Goal: Task Accomplishment & Management: Manage account settings

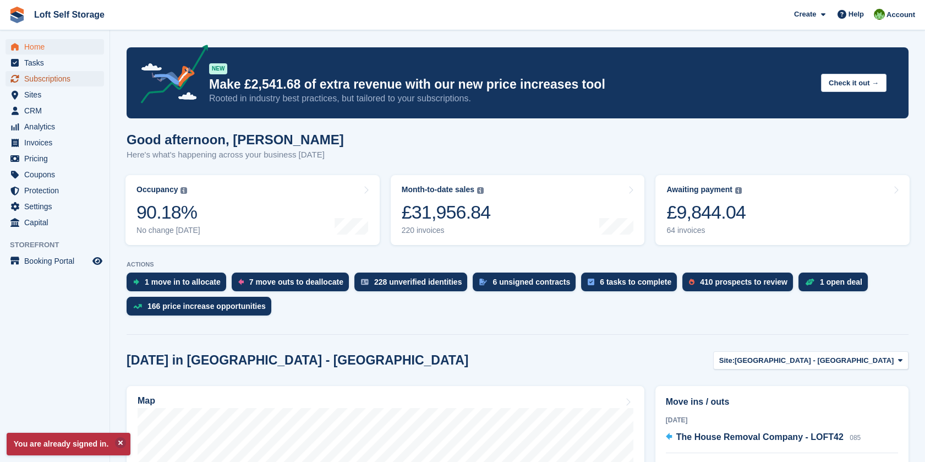
click at [50, 78] on span "Subscriptions" at bounding box center [57, 78] width 66 height 15
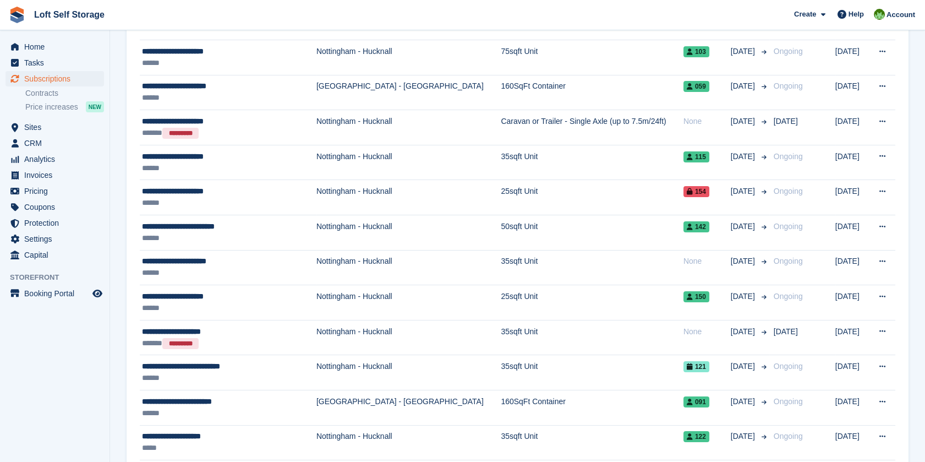
scroll to position [286, 0]
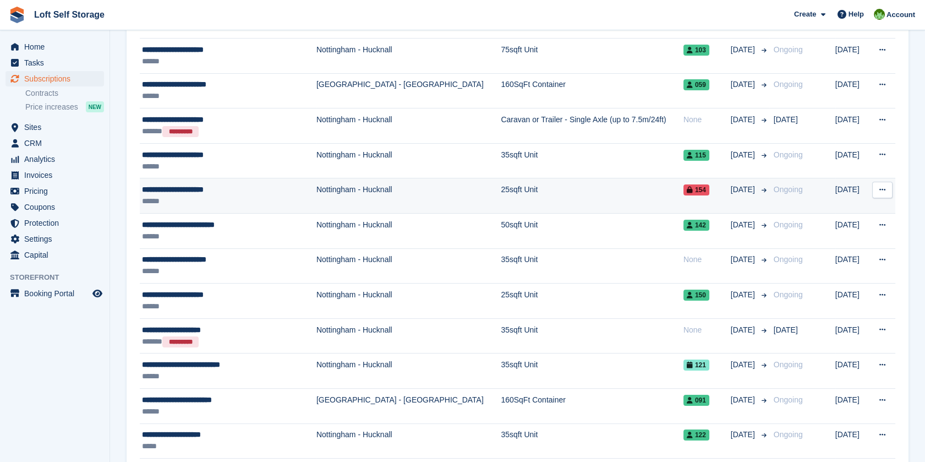
click at [613, 188] on td "25sqft Unit" at bounding box center [592, 195] width 183 height 35
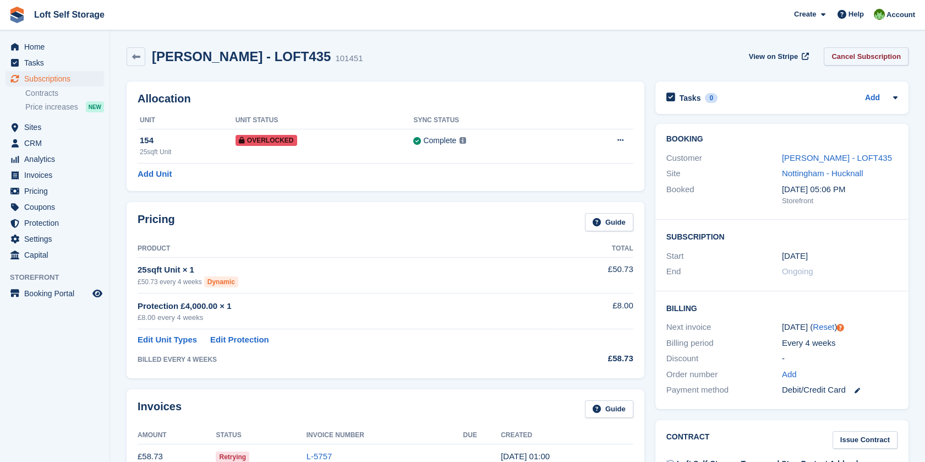
click at [864, 53] on link "Cancel Subscription" at bounding box center [866, 56] width 85 height 18
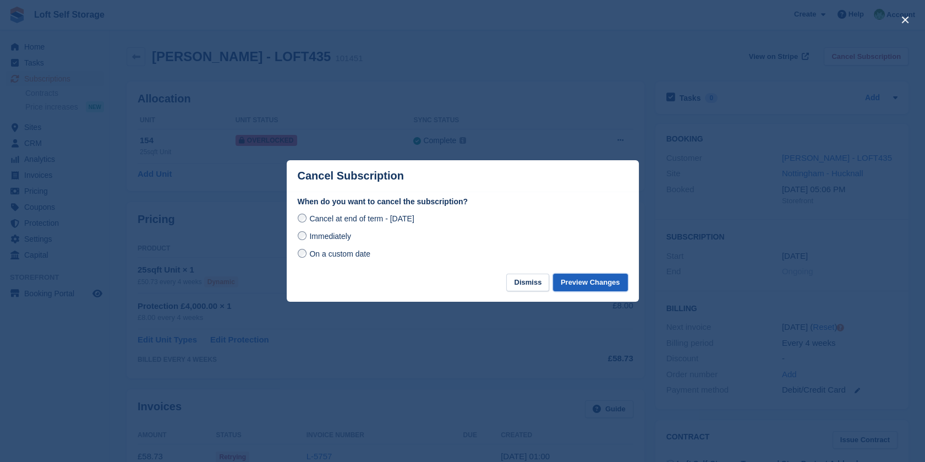
click at [582, 281] on button "Preview Changes" at bounding box center [590, 282] width 75 height 18
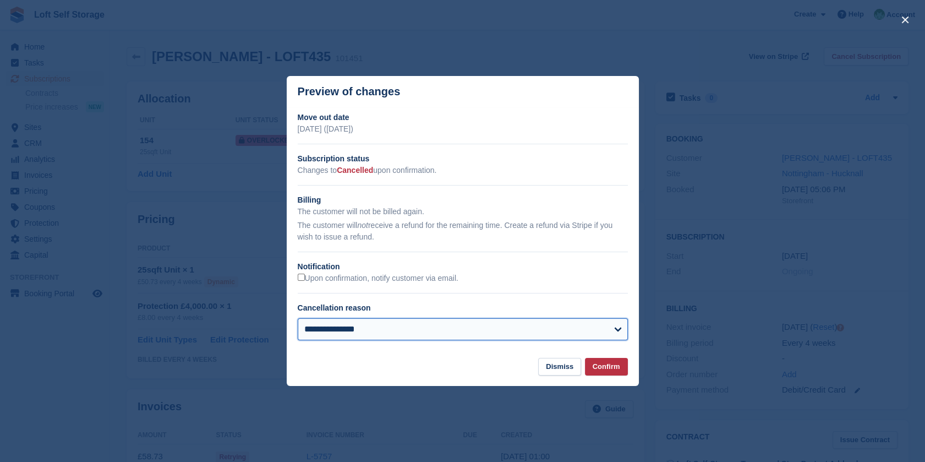
click at [473, 332] on select "**********" at bounding box center [463, 329] width 330 height 22
select select "*******"
click at [298, 319] on select "**********" at bounding box center [463, 329] width 330 height 22
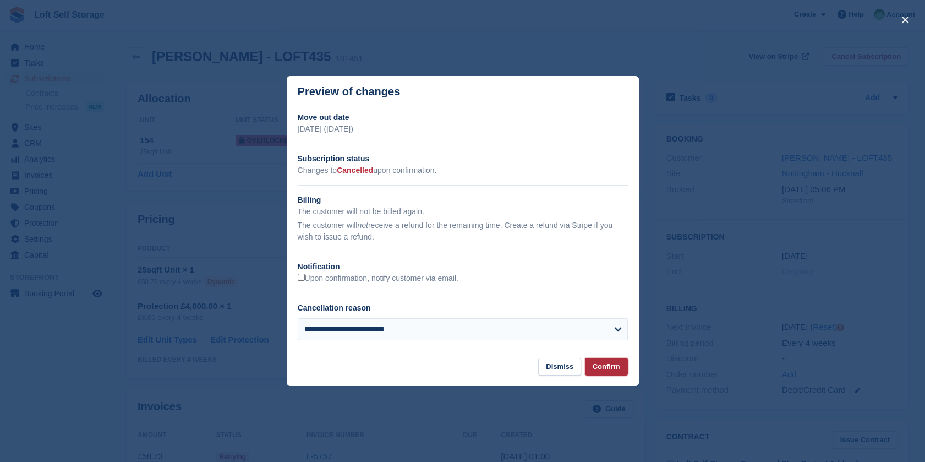
click at [599, 365] on button "Confirm" at bounding box center [606, 367] width 43 height 18
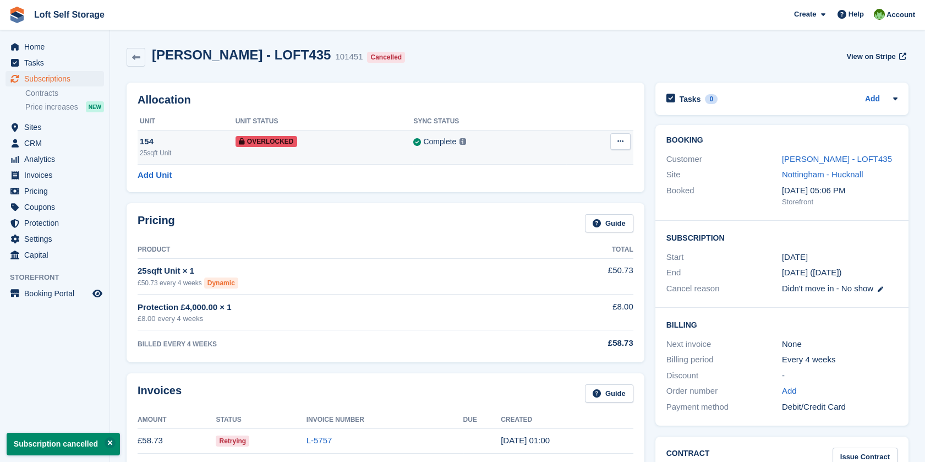
click at [622, 137] on button at bounding box center [620, 141] width 20 height 17
click at [573, 162] on p "Remove Overlock" at bounding box center [578, 163] width 96 height 14
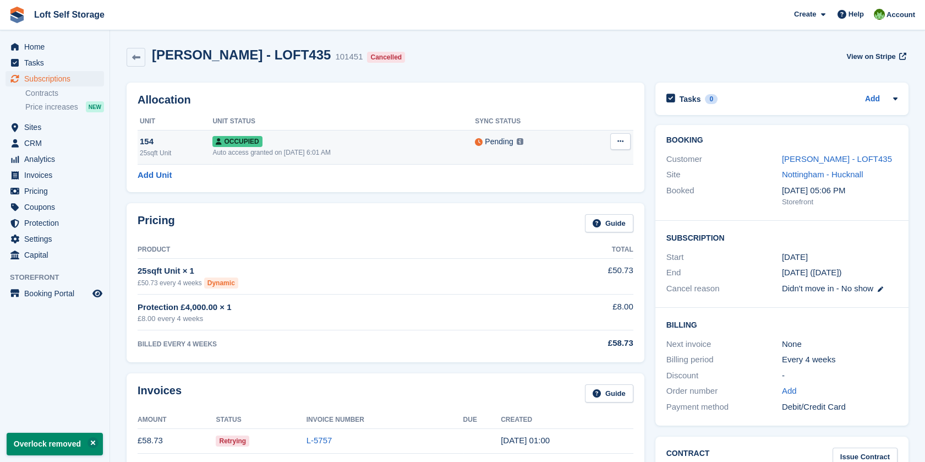
click at [621, 142] on icon at bounding box center [620, 141] width 6 height 7
click at [579, 187] on p "Deallocate" at bounding box center [578, 186] width 96 height 14
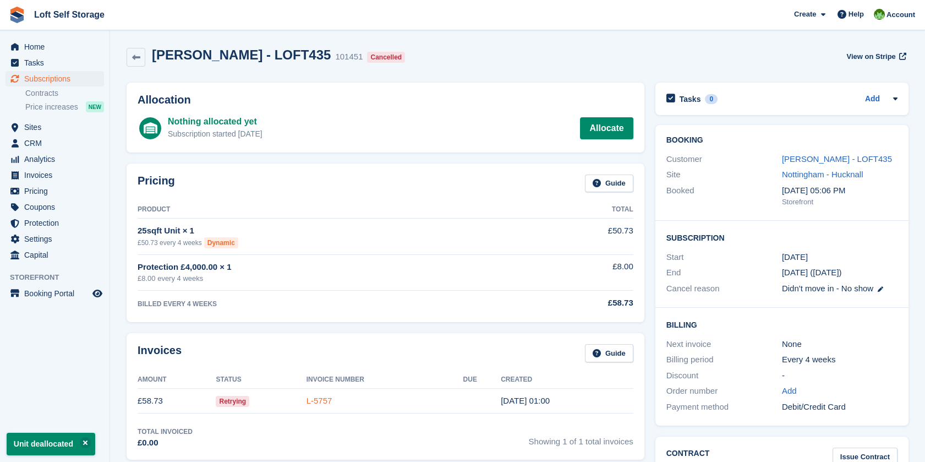
click at [329, 398] on link "L-5757" at bounding box center [320, 400] width 26 height 9
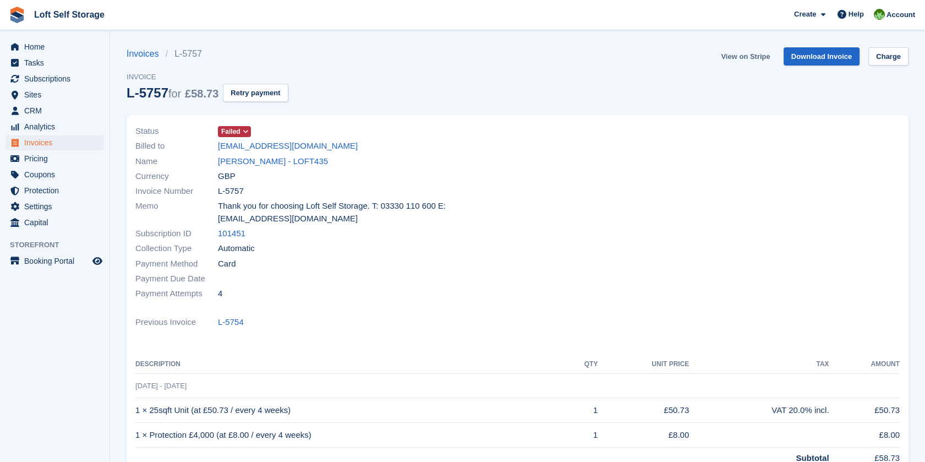
click at [753, 54] on link "View on Stripe" at bounding box center [745, 56] width 58 height 18
click at [41, 50] on span "Home" at bounding box center [57, 46] width 66 height 15
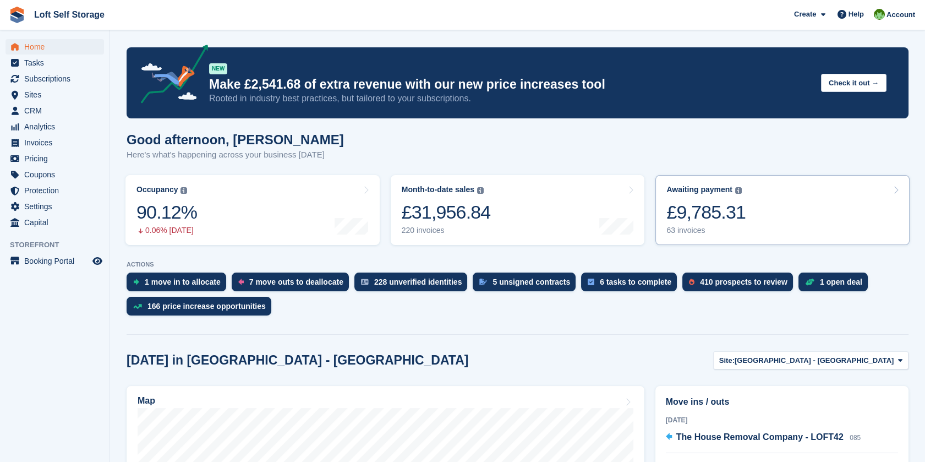
click at [737, 205] on div "£9,785.31" at bounding box center [705, 212] width 79 height 23
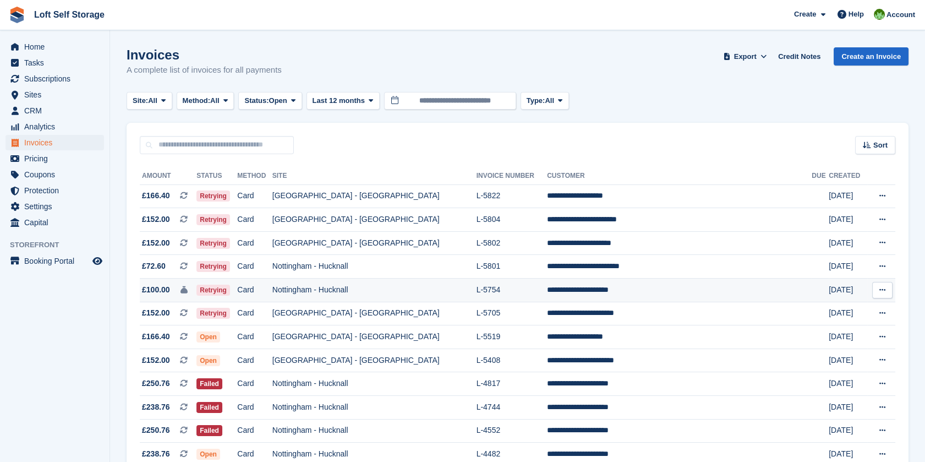
click at [546, 291] on td "L-5754" at bounding box center [512, 290] width 71 height 24
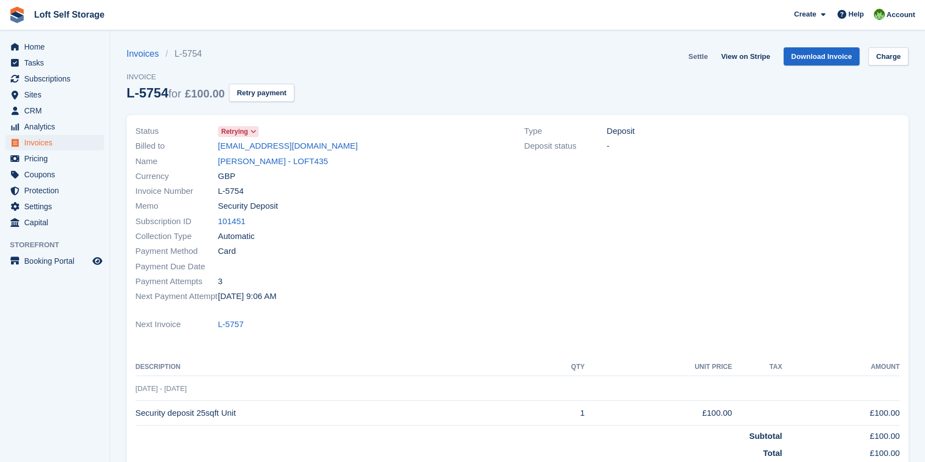
click at [704, 57] on link "Settle" at bounding box center [698, 56] width 28 height 18
click at [45, 48] on span "Home" at bounding box center [57, 46] width 66 height 15
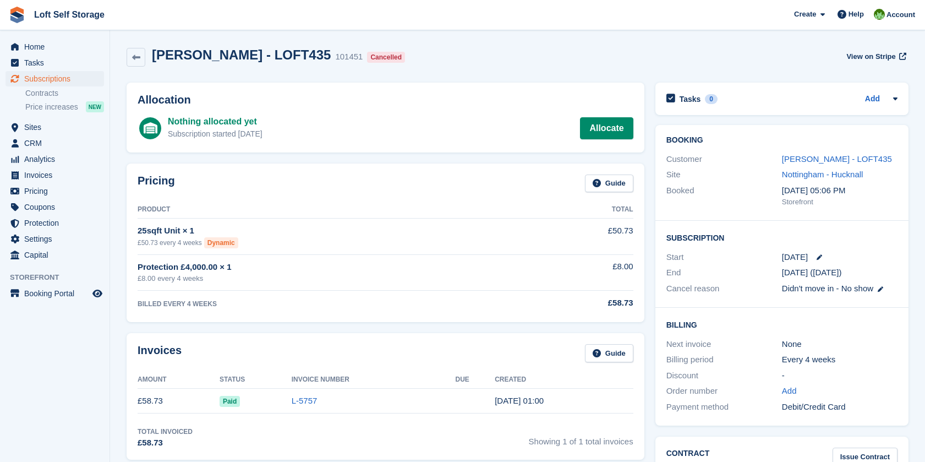
scroll to position [435, 0]
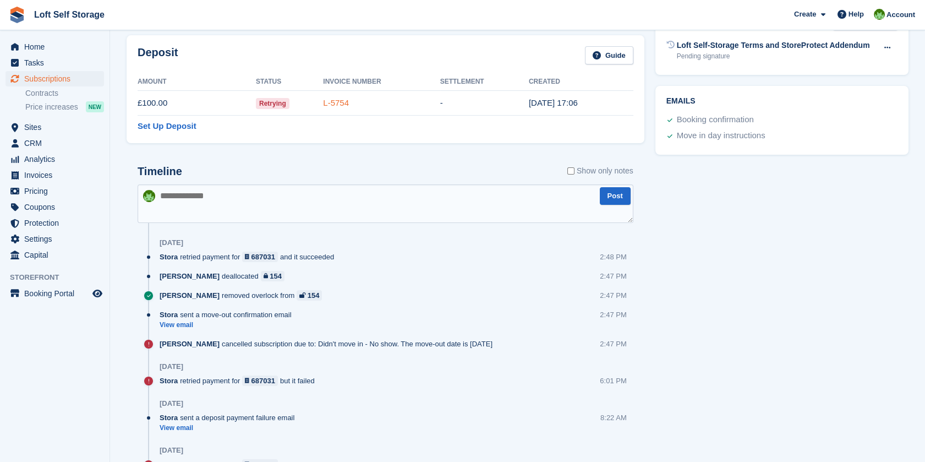
click at [340, 103] on link "L-5754" at bounding box center [336, 102] width 26 height 9
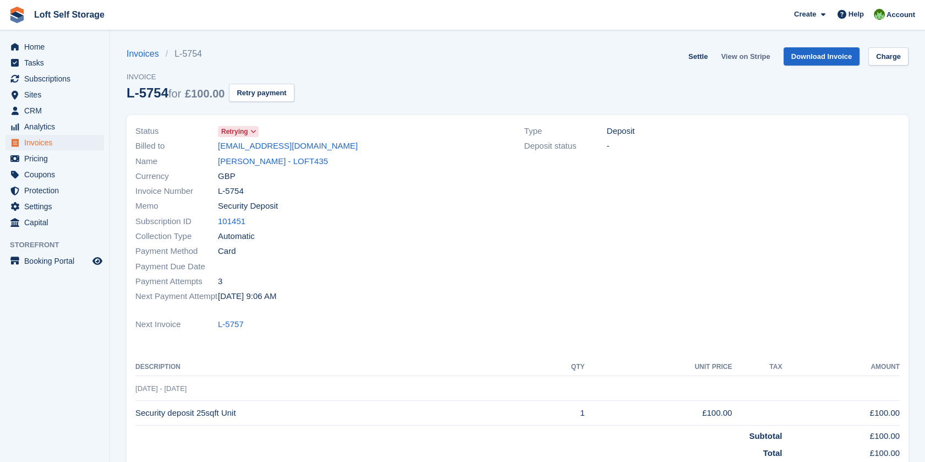
click at [748, 57] on link "View on Stripe" at bounding box center [745, 56] width 58 height 18
click at [50, 43] on span "Home" at bounding box center [57, 46] width 66 height 15
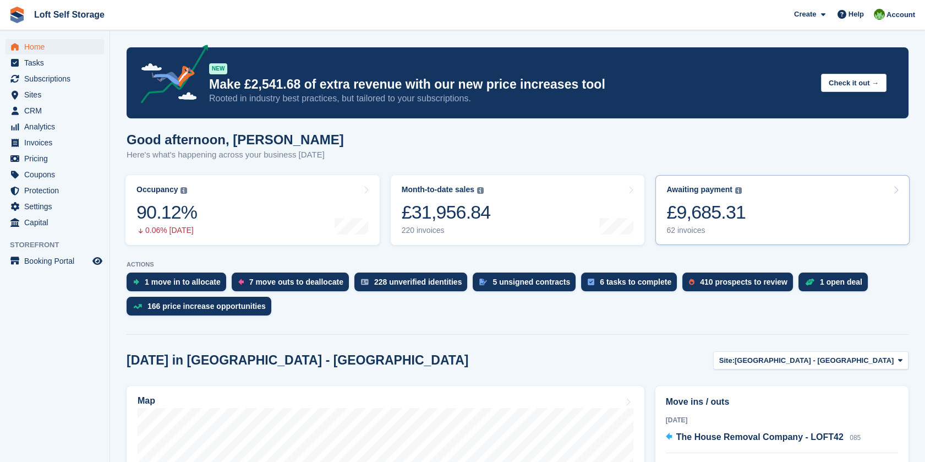
click at [758, 225] on link "Awaiting payment The total outstanding balance on all open invoices. £9,685.31 …" at bounding box center [782, 210] width 254 height 70
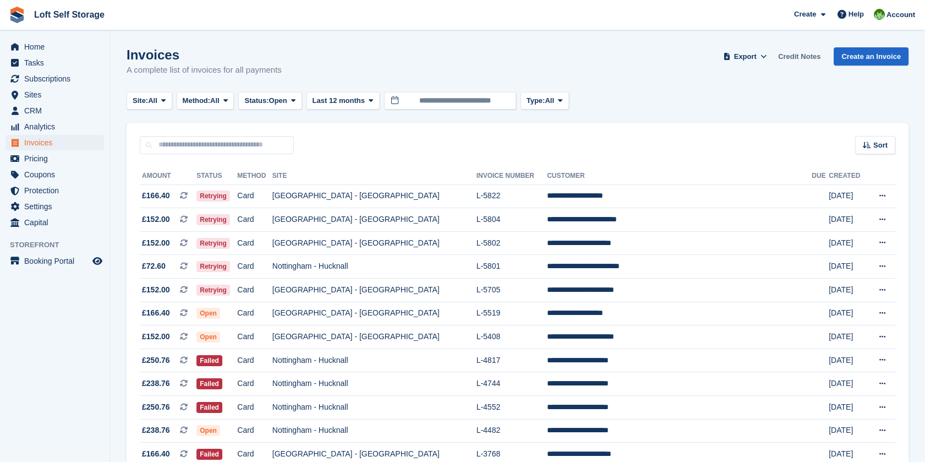
click at [807, 57] on link "Credit Notes" at bounding box center [799, 56] width 51 height 18
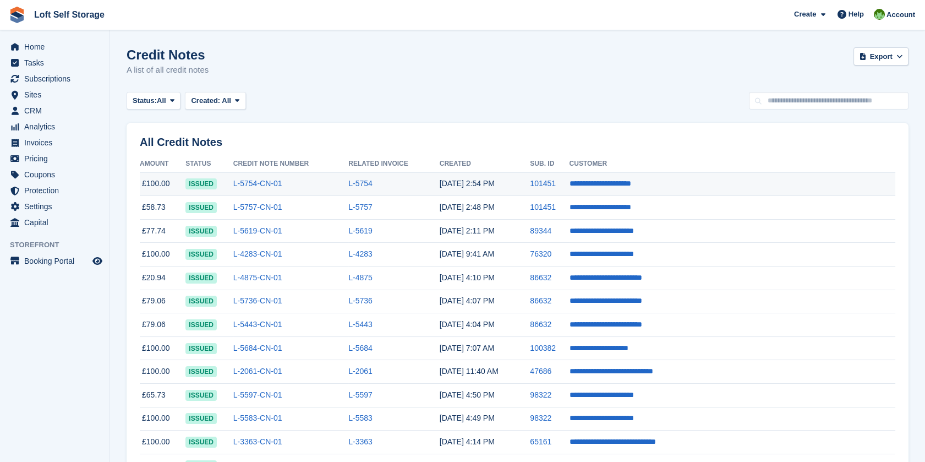
click at [530, 187] on td "21 Aug, 2:54 PM" at bounding box center [485, 184] width 91 height 24
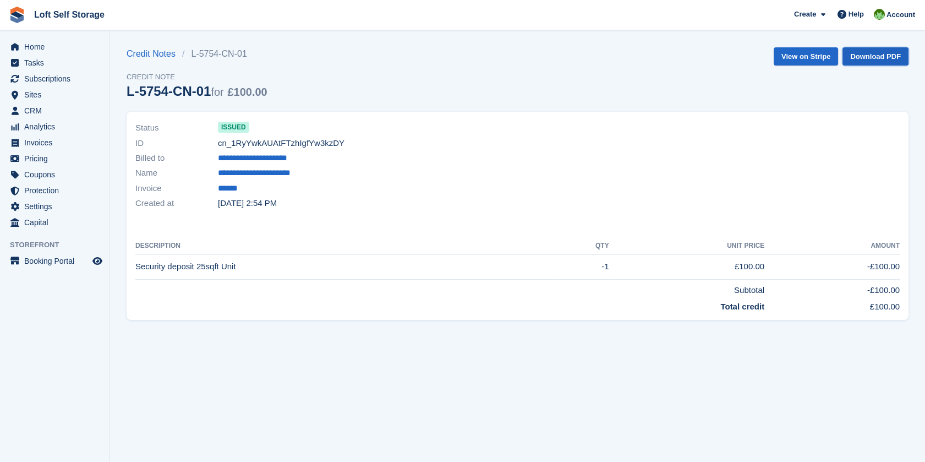
click at [883, 60] on link "Download PDF" at bounding box center [875, 56] width 66 height 18
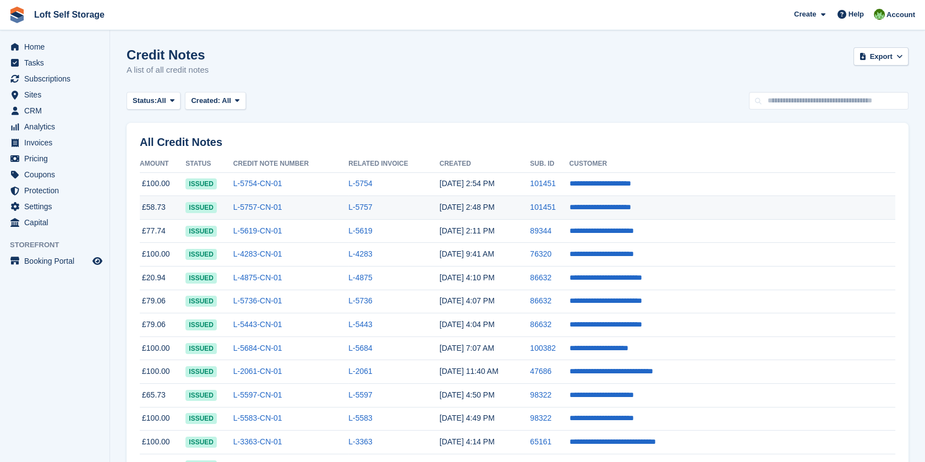
click at [495, 211] on time "21 Aug, 2:48 PM" at bounding box center [467, 207] width 55 height 9
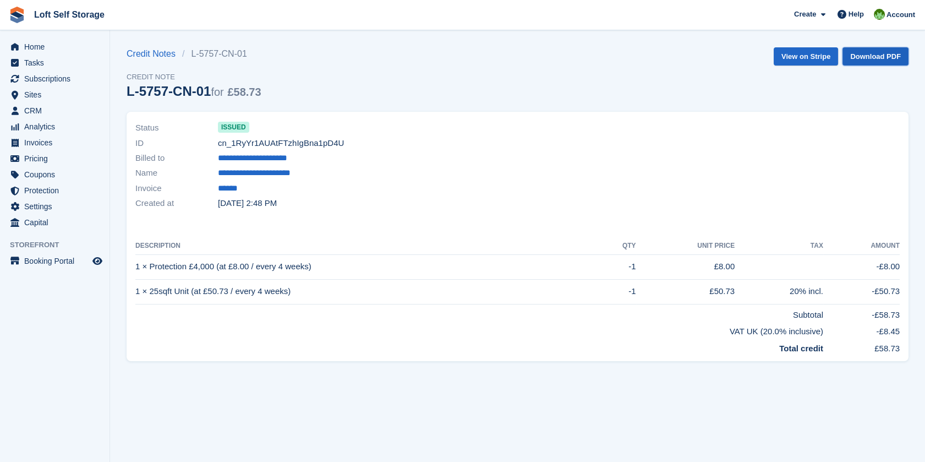
click at [876, 56] on link "Download PDF" at bounding box center [875, 56] width 66 height 18
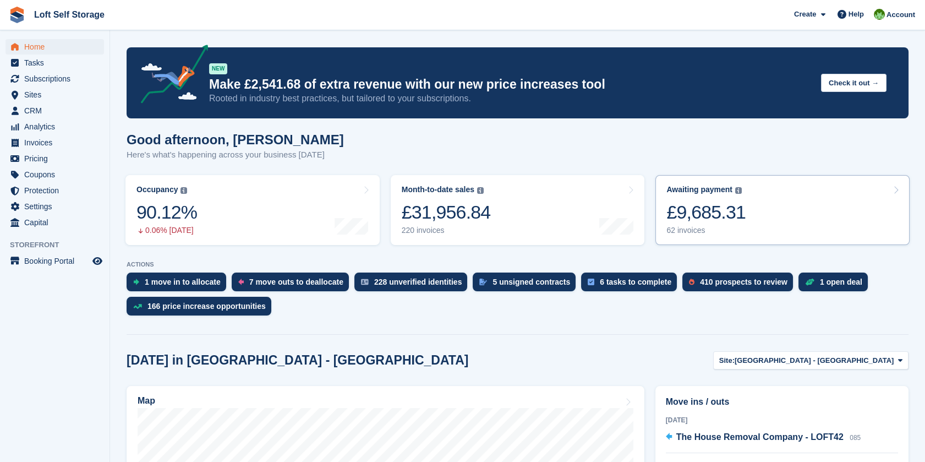
click at [730, 216] on div "£9,685.31" at bounding box center [705, 212] width 79 height 23
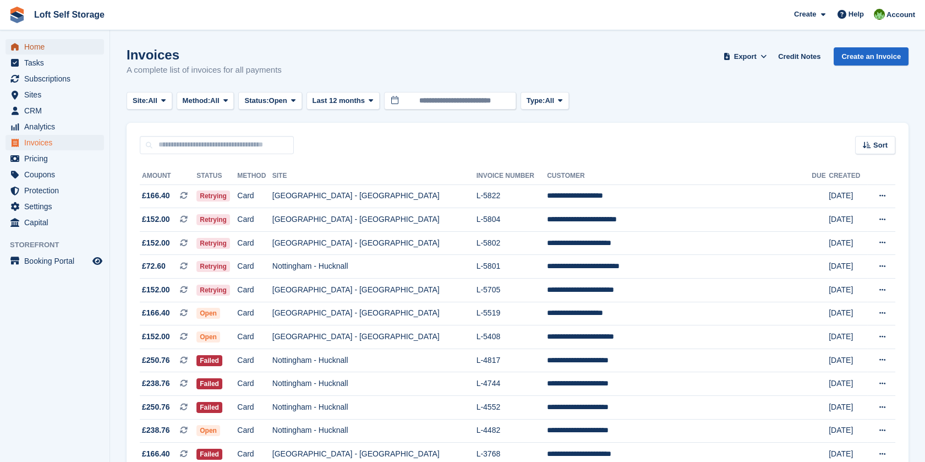
click at [52, 47] on span "Home" at bounding box center [57, 46] width 66 height 15
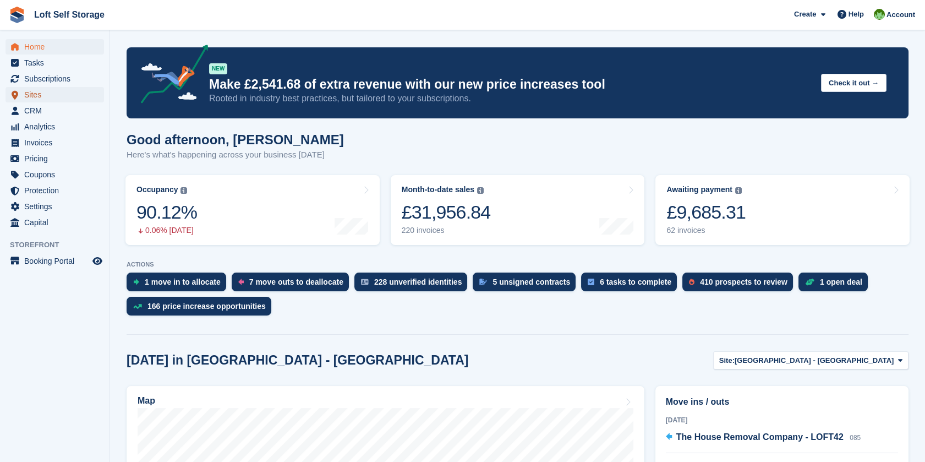
click at [34, 94] on span "Sites" at bounding box center [57, 94] width 66 height 15
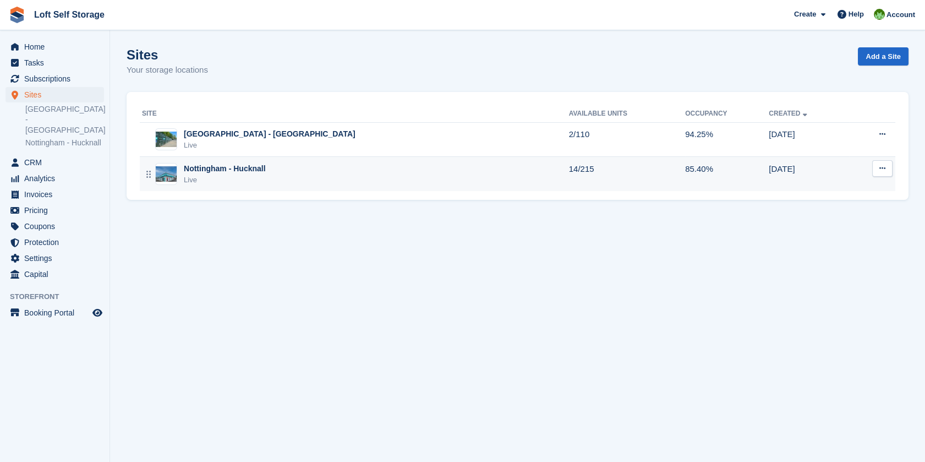
click at [261, 177] on div "Live" at bounding box center [225, 179] width 82 height 11
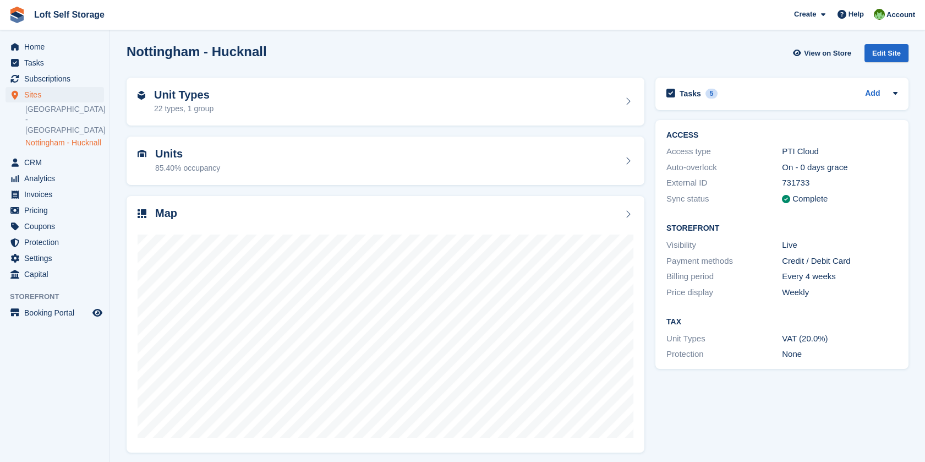
scroll to position [8, 0]
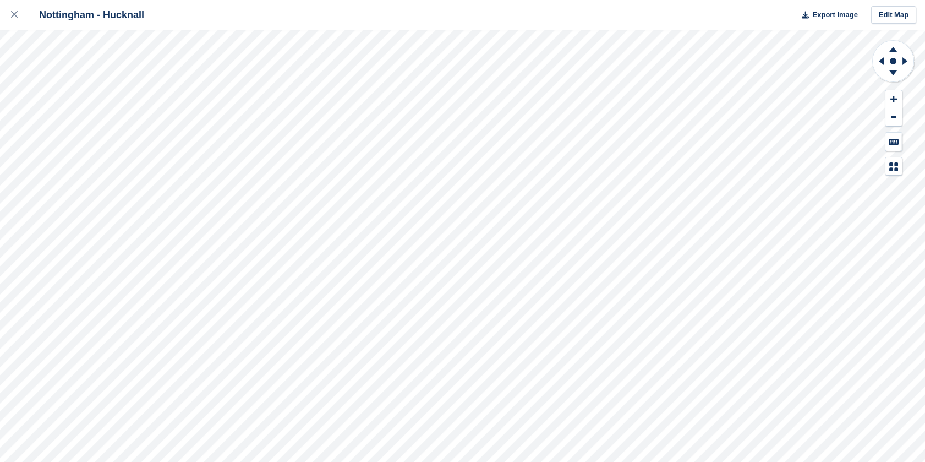
click at [92, 227] on div "Nottingham - Hucknall Export Image Edit Map" at bounding box center [462, 231] width 925 height 462
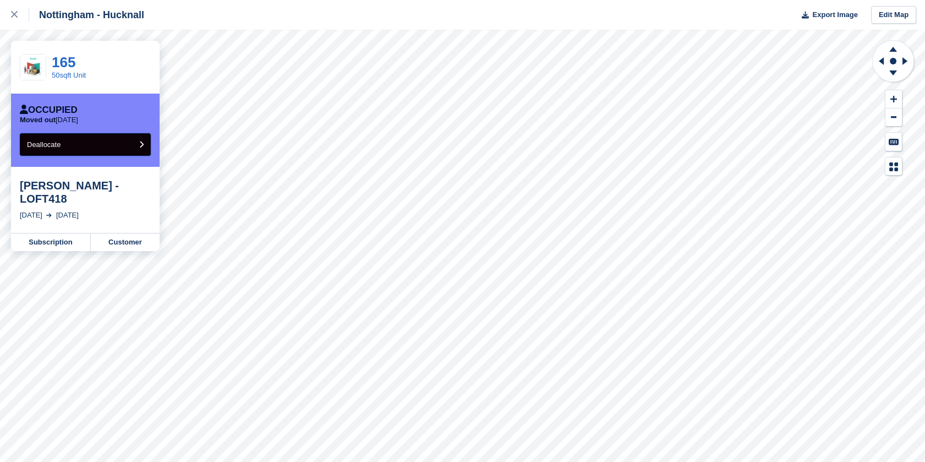
click at [92, 145] on button "Deallocate" at bounding box center [85, 144] width 131 height 23
click at [90, 147] on button "Deallocate" at bounding box center [85, 144] width 131 height 23
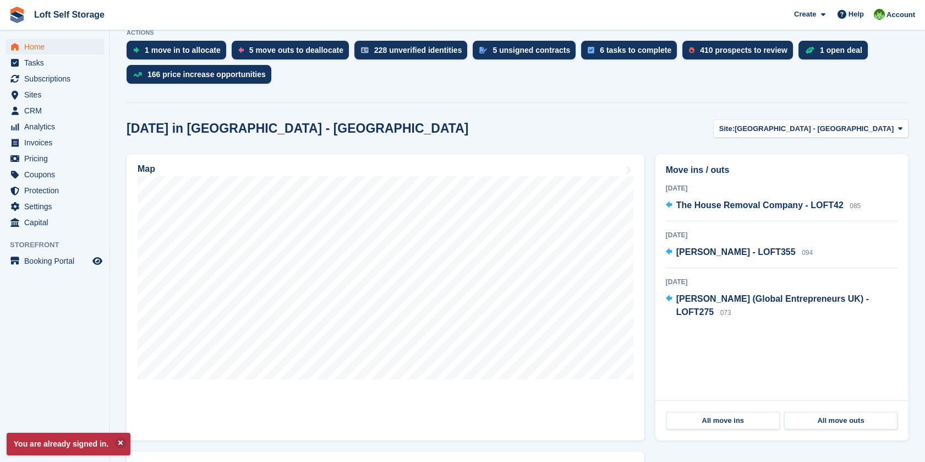
scroll to position [233, 0]
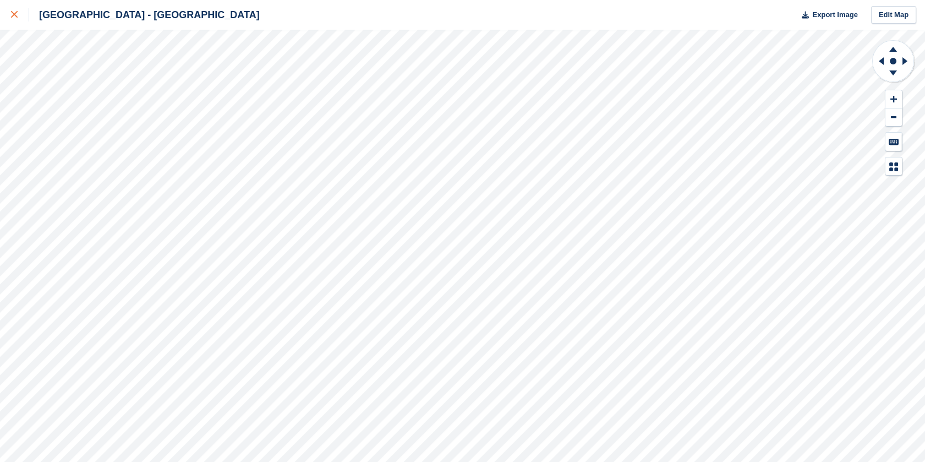
click at [15, 9] on div at bounding box center [20, 14] width 18 height 13
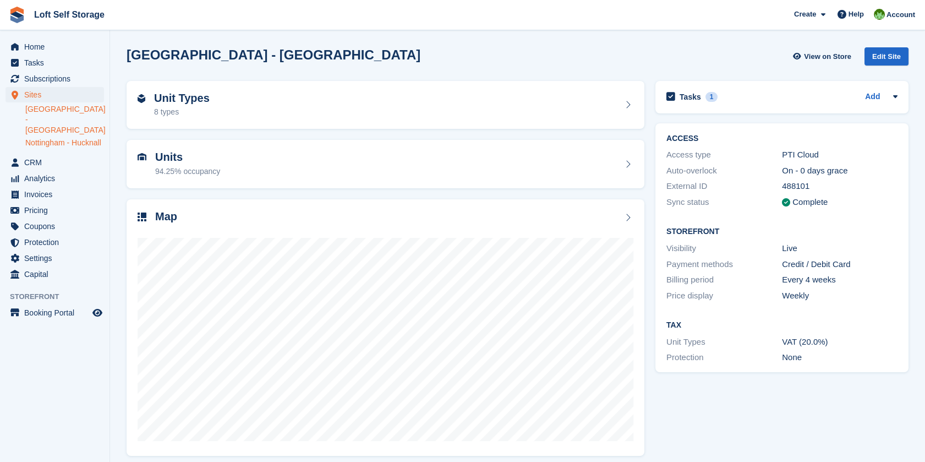
click at [47, 139] on link "Nottingham - Hucknall" at bounding box center [64, 143] width 79 height 10
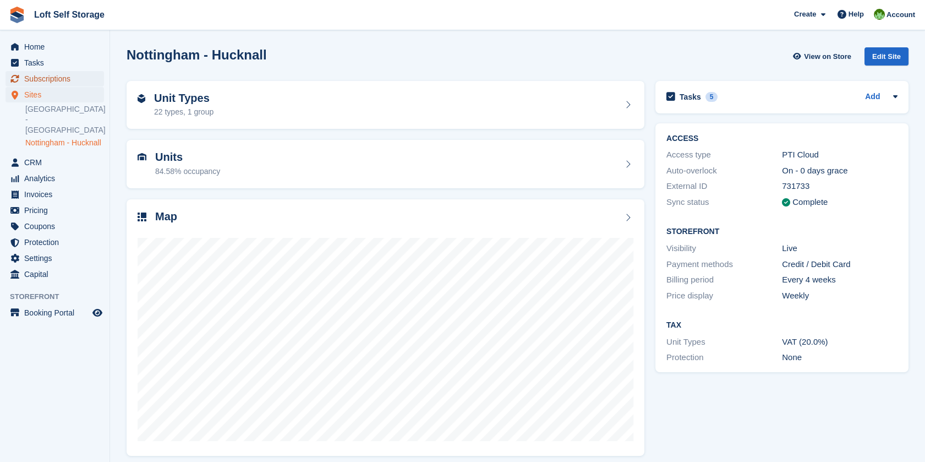
click at [52, 77] on span "Subscriptions" at bounding box center [57, 78] width 66 height 15
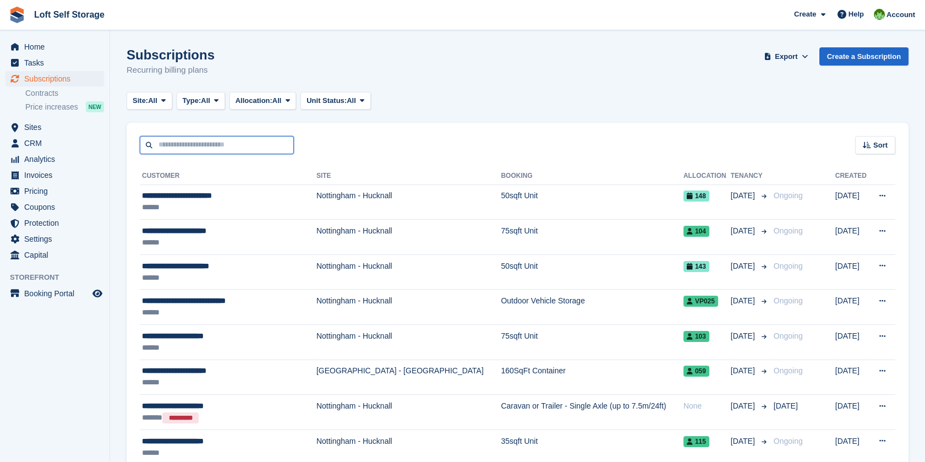
click at [261, 146] on input "text" at bounding box center [217, 145] width 154 height 18
type input "*****"
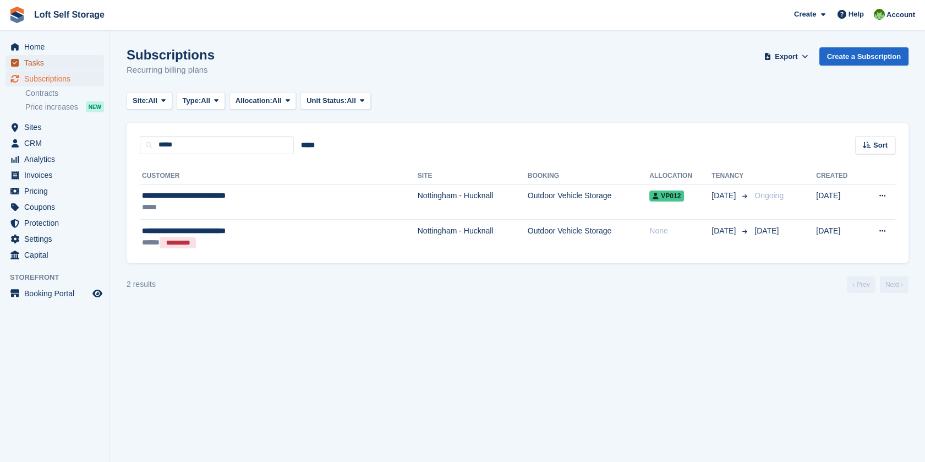
click at [40, 58] on span "Tasks" at bounding box center [57, 62] width 66 height 15
